Goal: Task Accomplishment & Management: Use online tool/utility

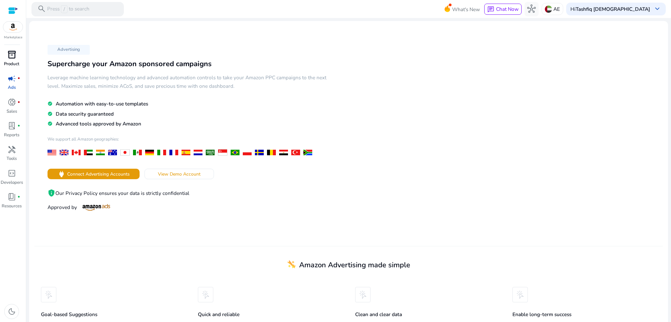
click at [10, 65] on p "Product" at bounding box center [11, 64] width 15 height 7
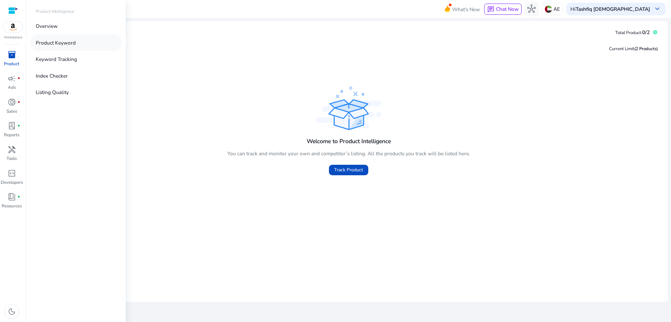
click at [73, 41] on p "Product Keyword" at bounding box center [56, 43] width 40 height 8
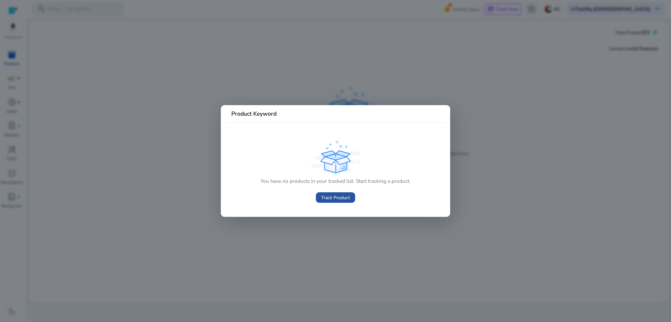
click at [340, 195] on span "Track Product" at bounding box center [335, 197] width 29 height 7
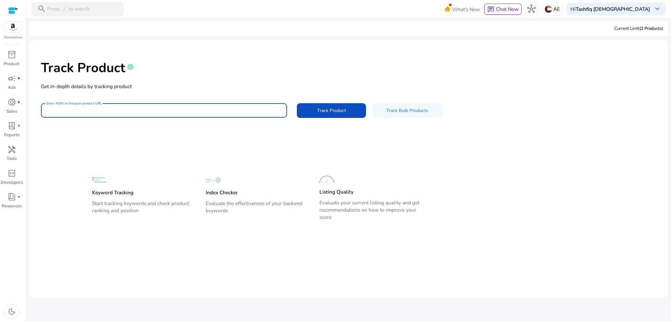
click at [169, 109] on input "Enter ASIN or Amazon product URL" at bounding box center [163, 110] width 235 height 7
click at [297, 103] on button "Track Product" at bounding box center [331, 110] width 69 height 15
type input "*"
paste input "**********"
type input "**********"
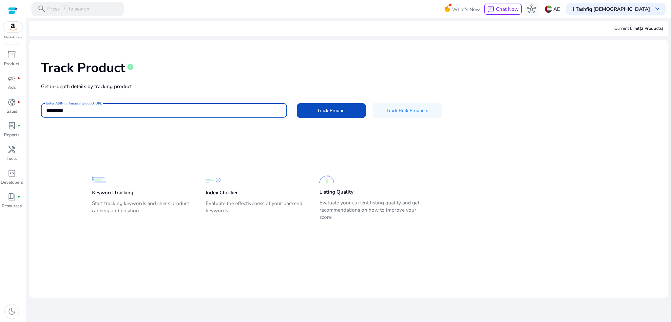
click at [297, 103] on button "Track Product" at bounding box center [331, 110] width 69 height 15
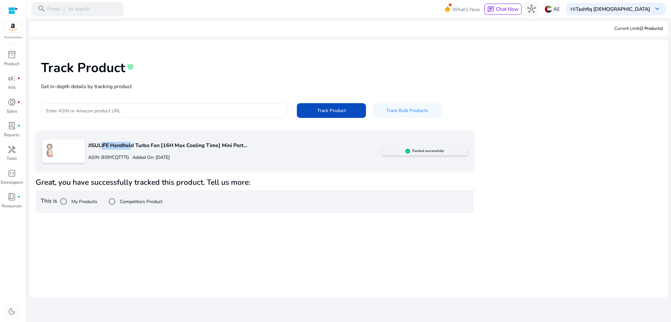
drag, startPoint x: 129, startPoint y: 141, endPoint x: 98, endPoint y: 148, distance: 32.4
click at [98, 148] on p "JISULIFE Handheld Turbo Fan [16H Max Cooling Time] Mini Port..." at bounding box center [235, 146] width 294 height 8
click at [90, 147] on p "JISULIFE Handheld Turbo Fan [16H Max Cooling Time] Mini Port..." at bounding box center [235, 146] width 294 height 8
click at [102, 145] on p "JISULIFE Handheld Turbo Fan [16H Max Cooling Time] Mini Port..." at bounding box center [235, 146] width 294 height 8
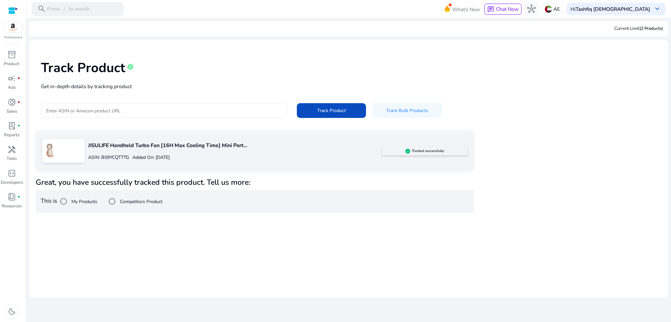
drag, startPoint x: 419, startPoint y: 152, endPoint x: 251, endPoint y: 159, distance: 167.5
click at [251, 159] on div "JISULIFE Handheld Turbo Fan [16H Max Cooling Time] Mini Port... ASIN: B09YCQTTT…" at bounding box center [255, 151] width 438 height 40
click at [61, 151] on div at bounding box center [63, 151] width 43 height 24
click at [106, 150] on div "JISULIFE Handheld Turbo Fan [16H Max Cooling Time] Mini Port... ASIN: B09YCQTTT…" at bounding box center [233, 151] width 297 height 27
click at [108, 145] on p "JISULIFE Handheld Turbo Fan [16H Max Cooling Time] Mini Port..." at bounding box center [235, 146] width 294 height 8
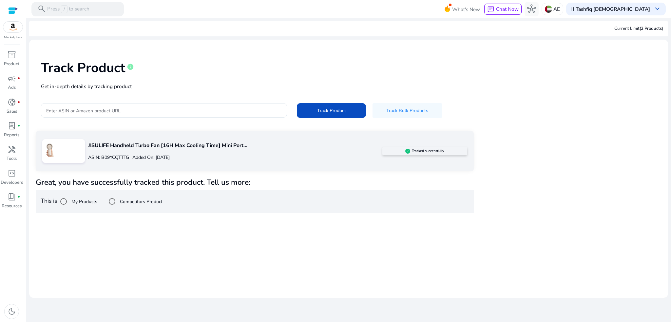
click at [172, 148] on p "JISULIFE Handheld Turbo Fan [16H Max Cooling Time] Mini Port..." at bounding box center [235, 146] width 294 height 8
click at [191, 145] on p "JISULIFE Handheld Turbo Fan [16H Max Cooling Time] Mini Port..." at bounding box center [235, 146] width 294 height 8
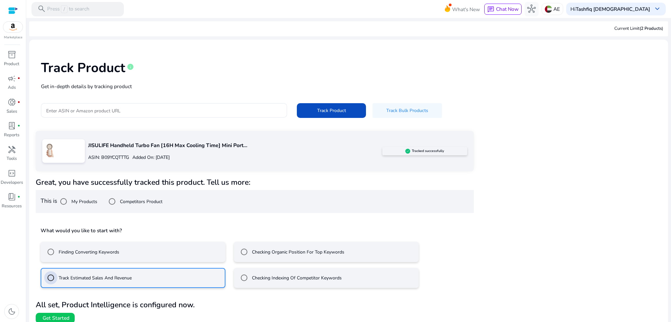
scroll to position [5, 0]
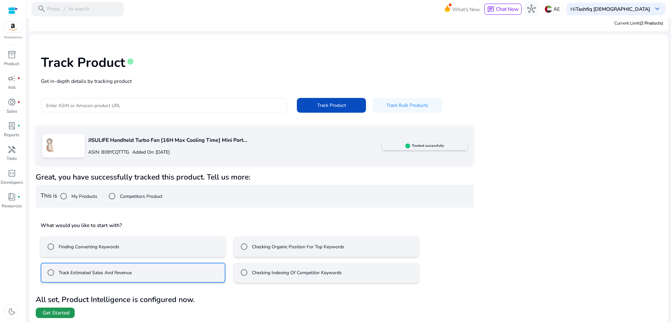
click at [65, 313] on span "Get Started" at bounding box center [56, 312] width 27 height 7
